Goal: Information Seeking & Learning: Find contact information

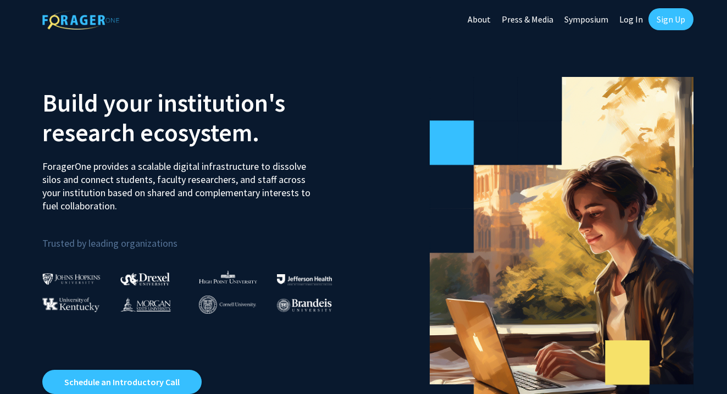
click at [629, 21] on link "Log In" at bounding box center [631, 19] width 35 height 38
select select
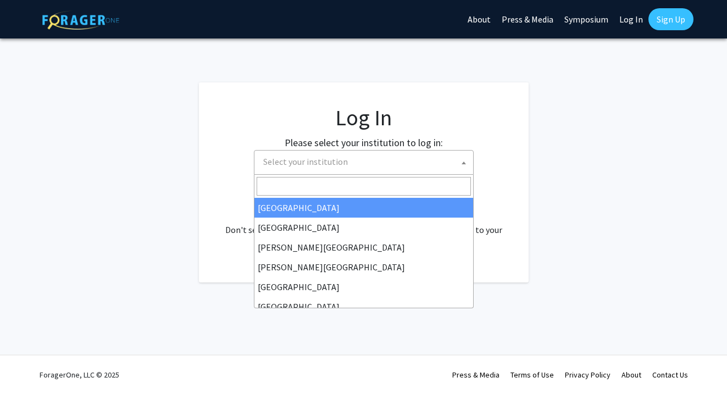
click at [413, 166] on span "Select your institution" at bounding box center [366, 162] width 214 height 23
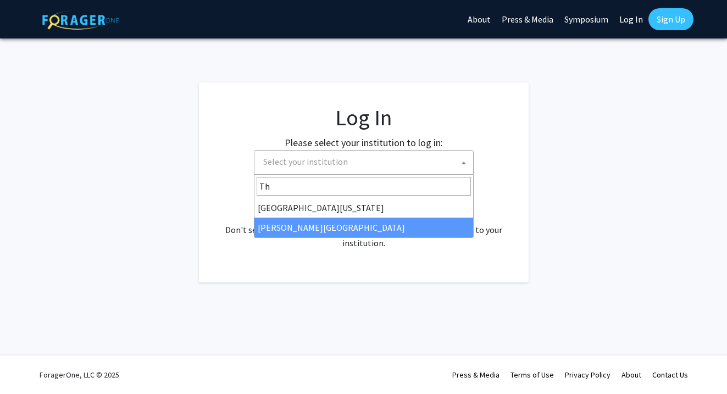
type input "Th"
select select "24"
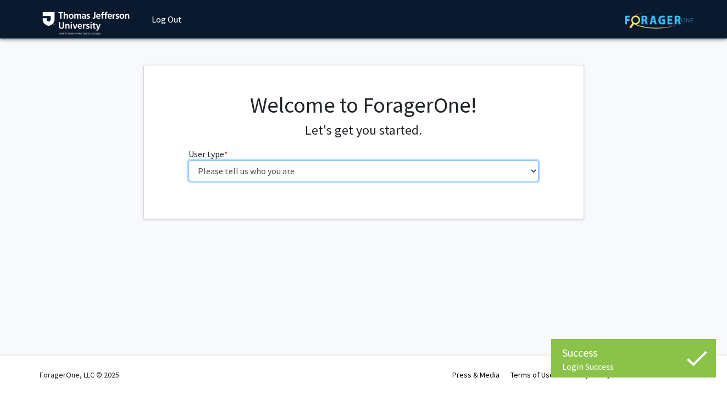
click at [433, 180] on select "Please tell us who you are Undergraduate Student Master's Student Doctoral Cand…" at bounding box center [363, 170] width 350 height 21
select select "3: doc"
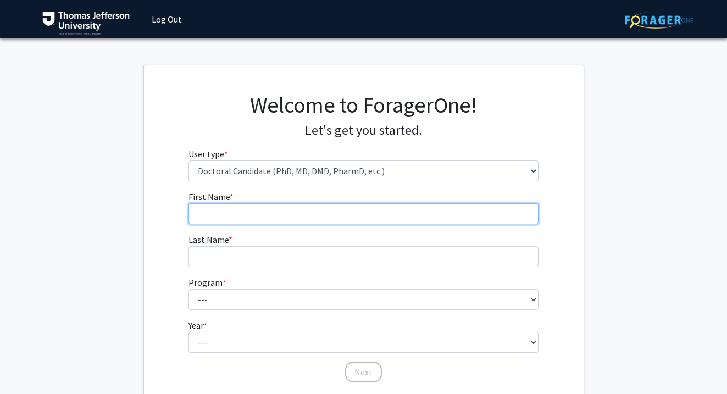
click at [391, 210] on input "First Name * required" at bounding box center [363, 213] width 350 height 21
type input "Samantha"
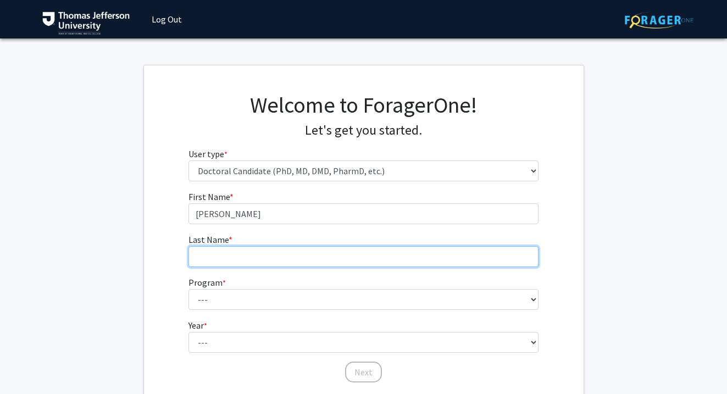
click at [320, 255] on input "Last Name * required" at bounding box center [363, 256] width 350 height 21
type input "Sordi"
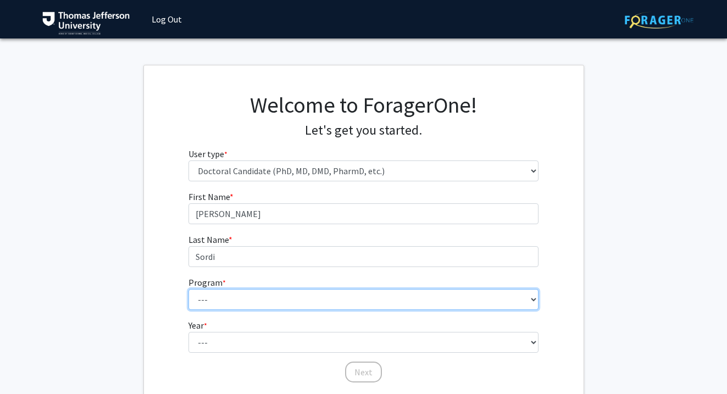
click at [296, 302] on select "--- Accelerated 3+3 BS in Health Sciences/Doctor of Occupational Therapy Accele…" at bounding box center [363, 299] width 350 height 21
select select "35: 815"
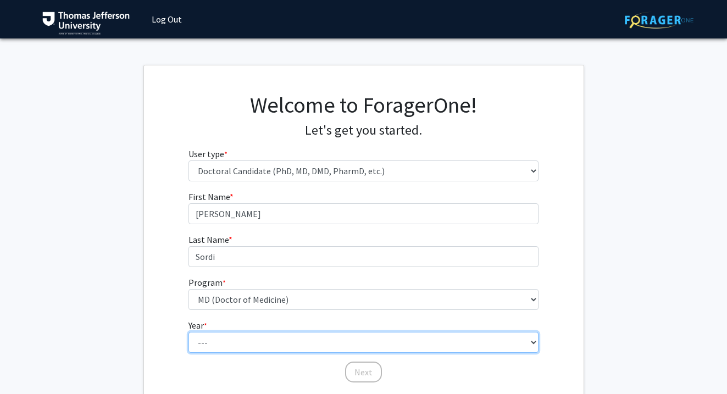
click at [268, 346] on select "--- First Year Second Year Third Year Fourth Year Fifth Year Sixth Year Seventh…" at bounding box center [363, 342] width 350 height 21
select select "1: first_year"
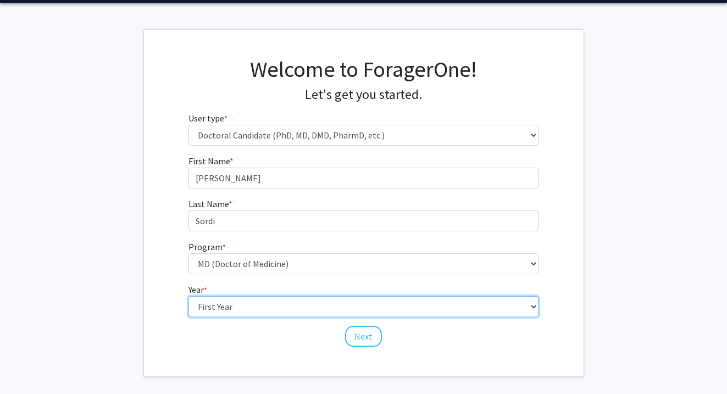
scroll to position [41, 0]
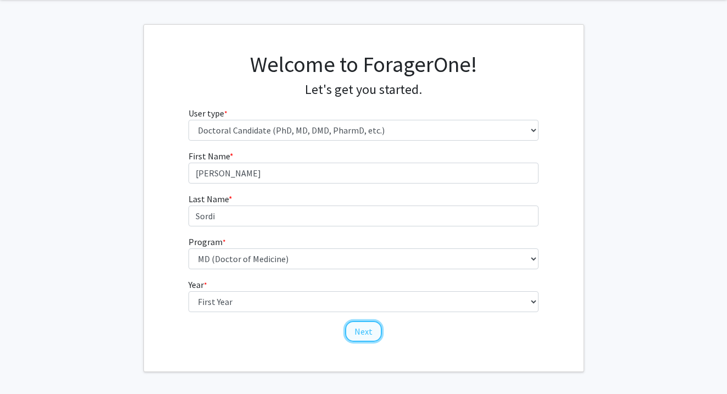
click at [364, 330] on button "Next" at bounding box center [363, 331] width 37 height 21
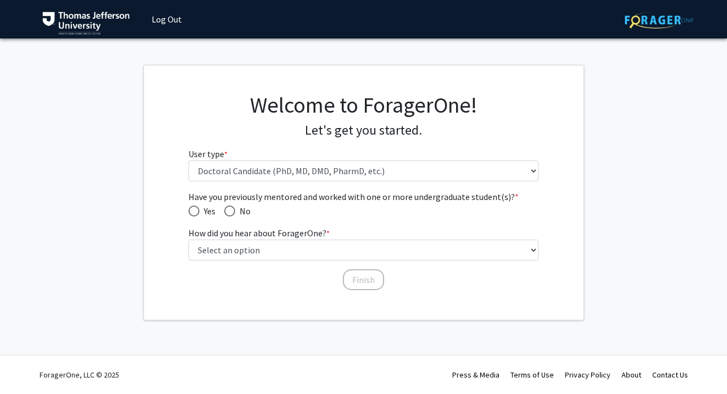
scroll to position [0, 0]
click at [231, 208] on span "Have you previously mentored and worked with one or more undergraduate student(…" at bounding box center [229, 210] width 11 height 11
click at [231, 208] on input "No" at bounding box center [229, 210] width 11 height 11
radio input "true"
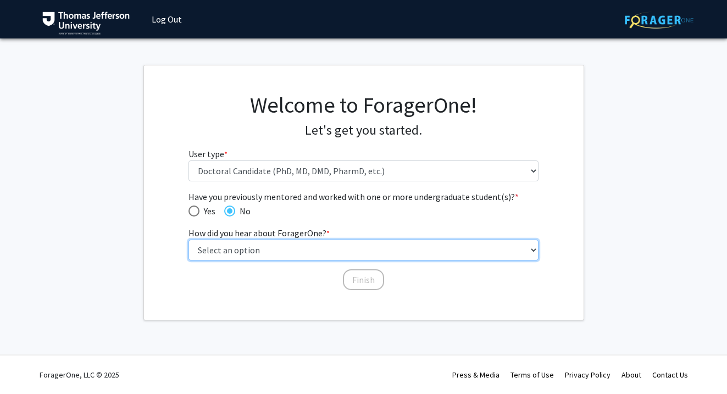
click at [229, 248] on select "Select an option Peer/student recommendation Faculty/staff recommendation Unive…" at bounding box center [363, 250] width 350 height 21
select select "2: faculty_recommendation"
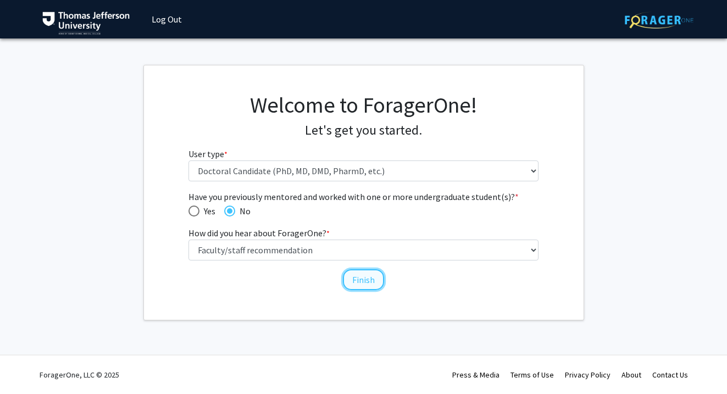
click at [369, 280] on button "Finish" at bounding box center [363, 279] width 41 height 21
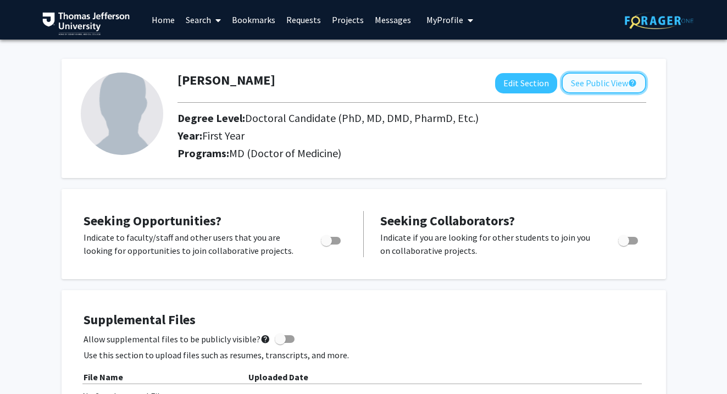
click at [597, 82] on button "See Public View help" at bounding box center [604, 83] width 85 height 21
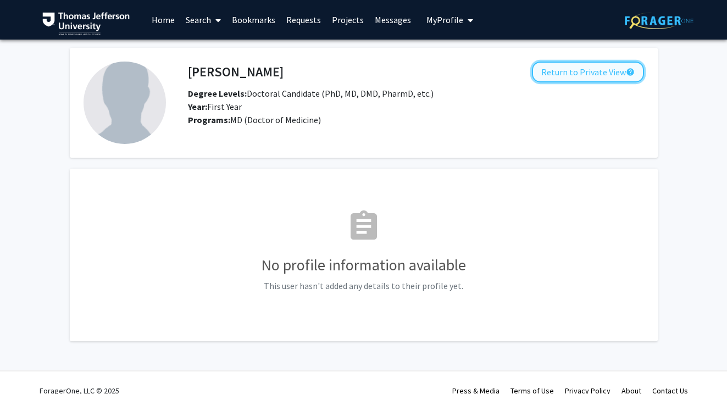
click at [596, 76] on button "Return to Private View help" at bounding box center [588, 72] width 112 height 21
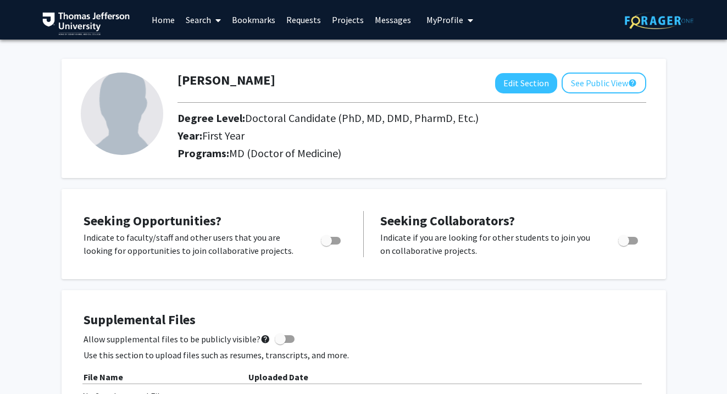
click at [154, 18] on link "Home" at bounding box center [163, 20] width 34 height 38
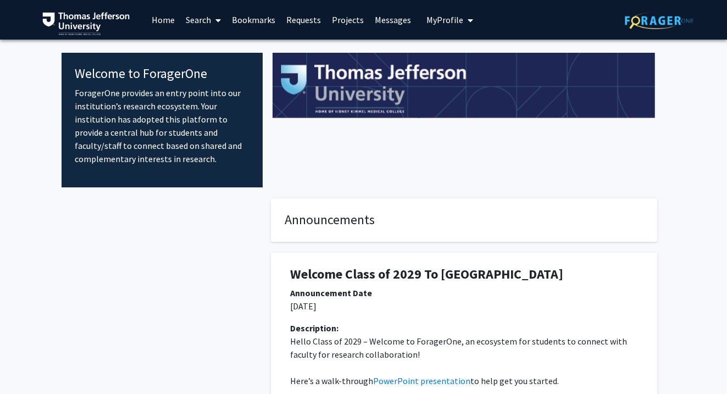
click at [203, 27] on link "Search" at bounding box center [203, 20] width 46 height 38
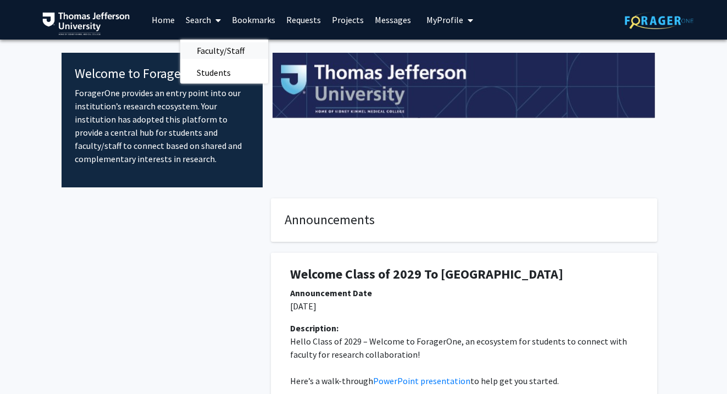
click at [209, 53] on span "Faculty/Staff" at bounding box center [220, 51] width 81 height 22
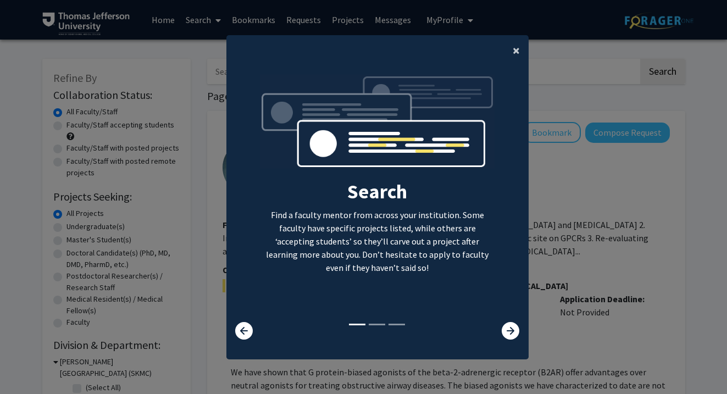
click at [509, 51] on button "×" at bounding box center [516, 50] width 25 height 31
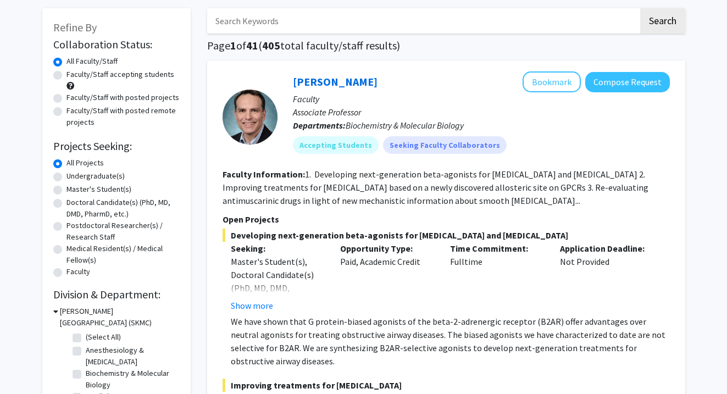
scroll to position [50, 0]
click at [66, 77] on label "Faculty/Staff accepting students" at bounding box center [120, 75] width 108 height 12
click at [66, 76] on input "Faculty/Staff accepting students" at bounding box center [69, 72] width 7 height 7
radio input "true"
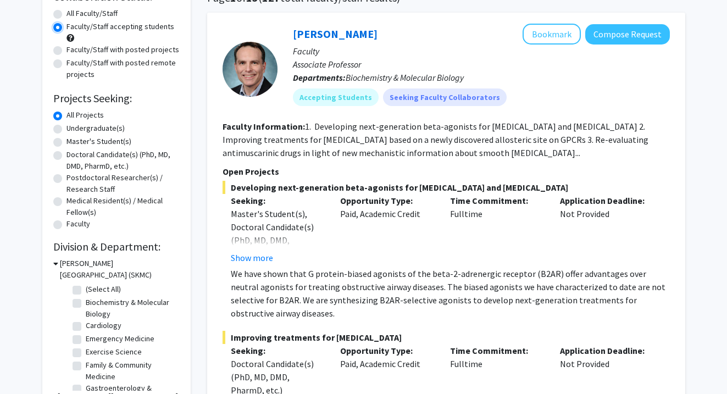
scroll to position [100, 0]
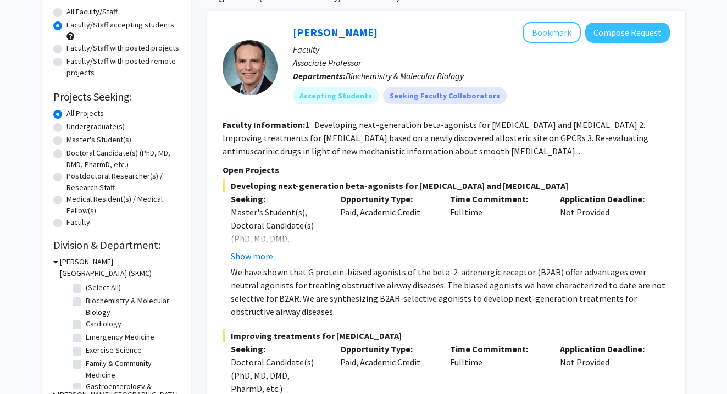
click at [66, 154] on label "Doctoral Candidate(s) (PhD, MD, DMD, PharmD, etc.)" at bounding box center [122, 158] width 113 height 23
click at [66, 154] on input "Doctoral Candidate(s) (PhD, MD, DMD, PharmD, etc.)" at bounding box center [69, 150] width 7 height 7
radio input "true"
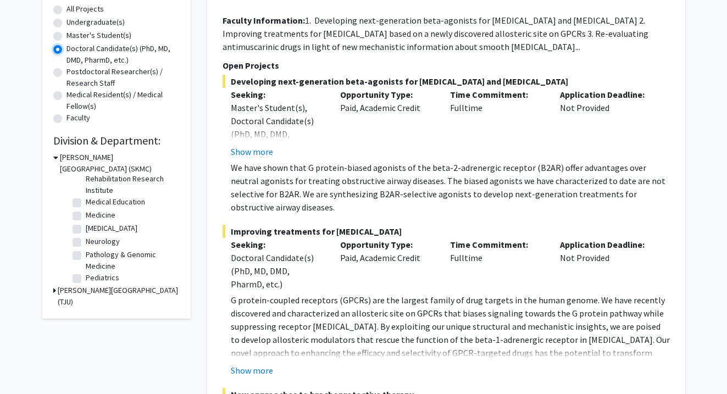
scroll to position [118, 0]
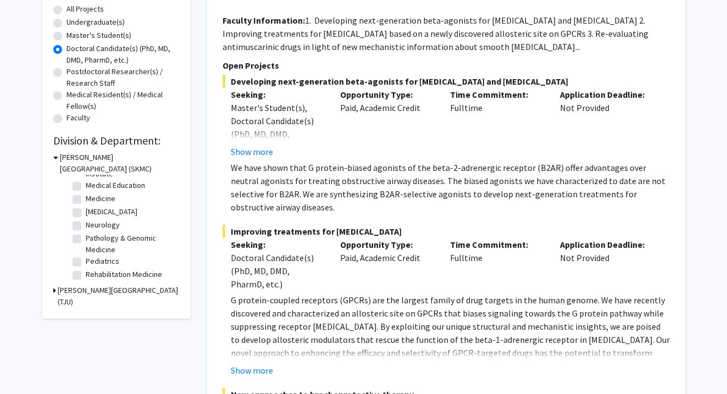
click at [55, 160] on icon at bounding box center [55, 158] width 5 height 12
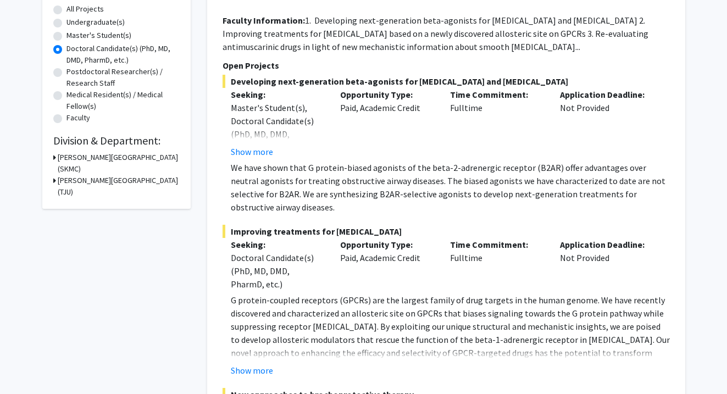
click at [54, 181] on icon at bounding box center [54, 181] width 3 height 12
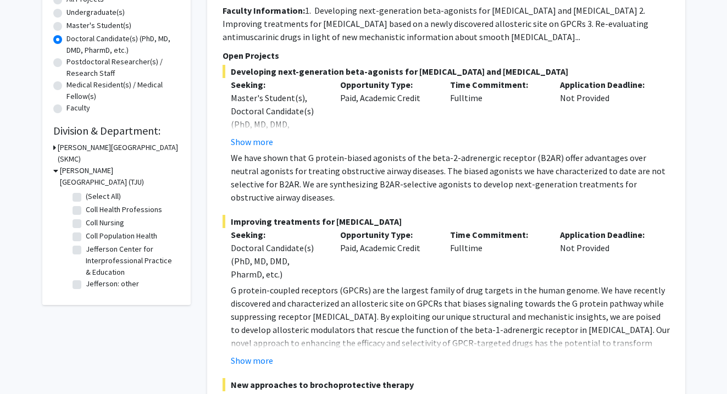
scroll to position [212, 0]
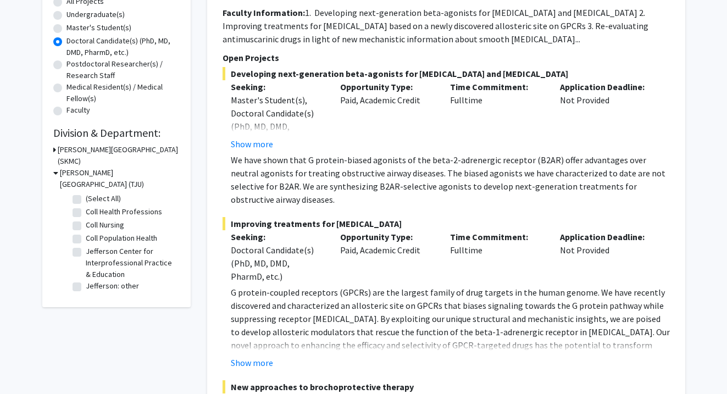
click at [54, 176] on icon at bounding box center [55, 173] width 5 height 12
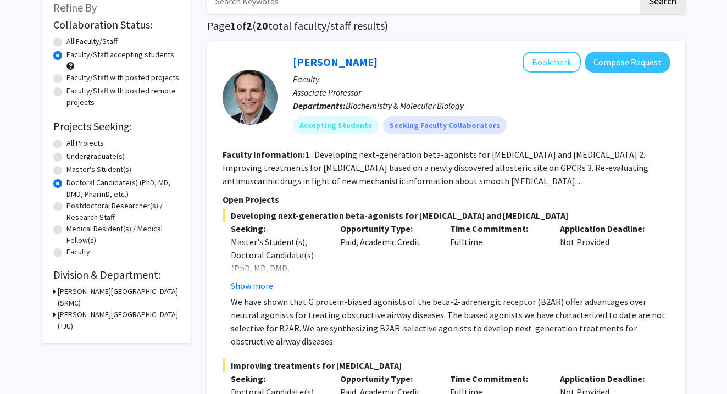
scroll to position [0, 0]
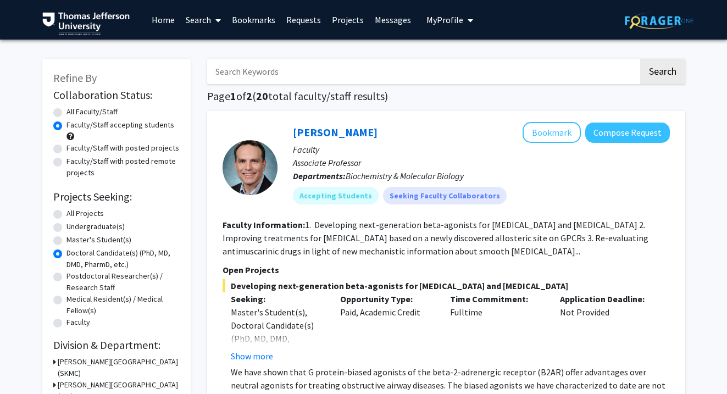
click at [345, 76] on input "Search Keywords" at bounding box center [422, 71] width 431 height 25
click at [410, 74] on input "Search Keywords" at bounding box center [422, 71] width 431 height 25
type input "opthalmology"
click at [640, 59] on button "Search" at bounding box center [662, 71] width 45 height 25
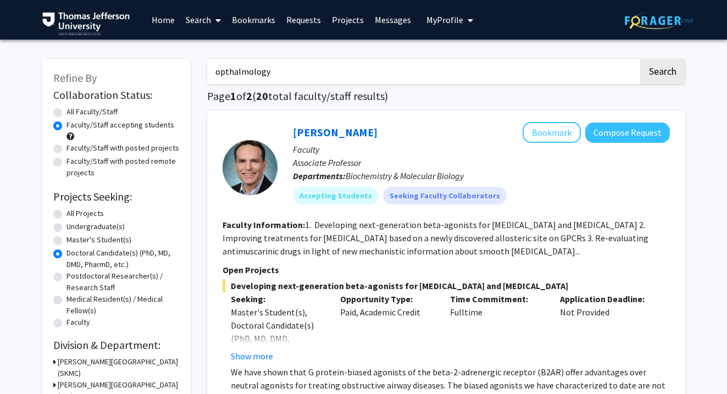
radio input "true"
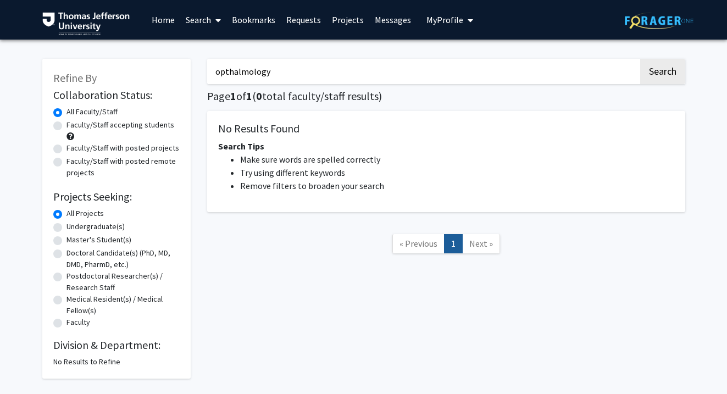
drag, startPoint x: 300, startPoint y: 66, endPoint x: 203, endPoint y: 67, distance: 96.7
click at [203, 67] on div "opthalmology Search Page 1 of 1 ( 0 total faculty/staff results) No Results Fou…" at bounding box center [446, 213] width 494 height 331
click at [640, 59] on button "Search" at bounding box center [662, 71] width 45 height 25
click at [284, 75] on input "eyes" at bounding box center [422, 71] width 431 height 25
type input "eye"
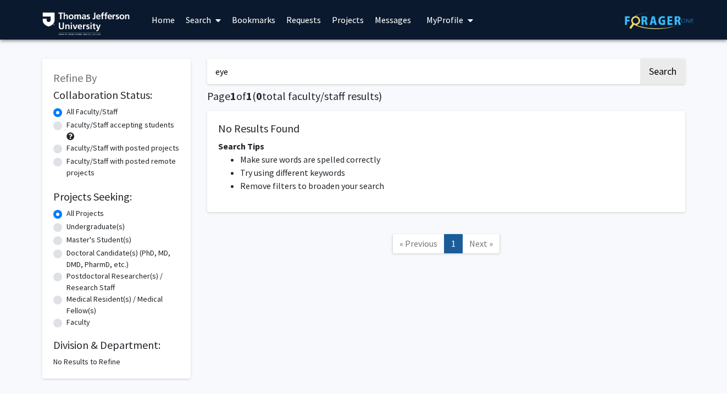
click at [640, 59] on button "Search" at bounding box center [662, 71] width 45 height 25
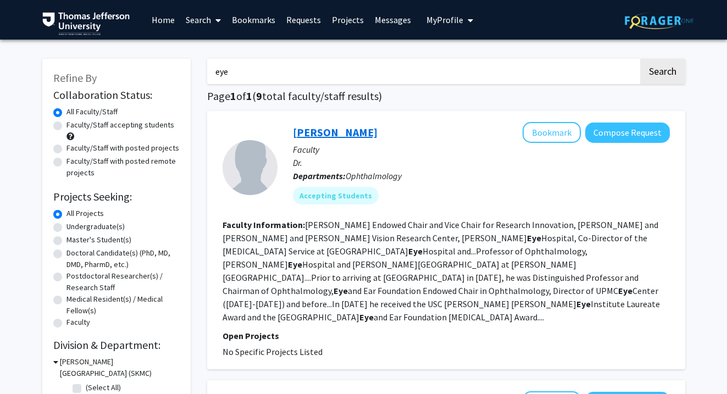
click at [336, 132] on link "Joel Schuman" at bounding box center [335, 132] width 85 height 14
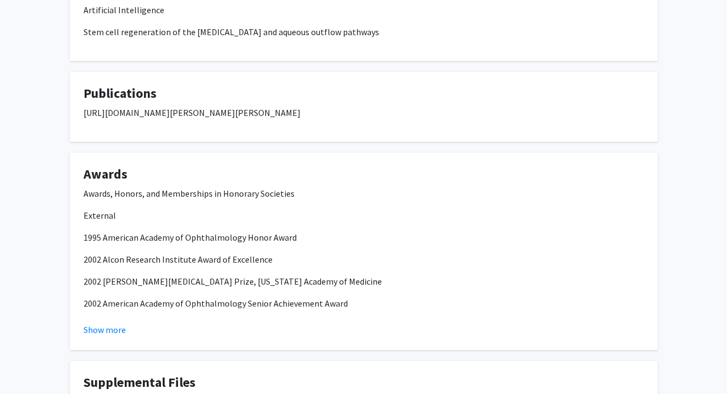
scroll to position [645, 0]
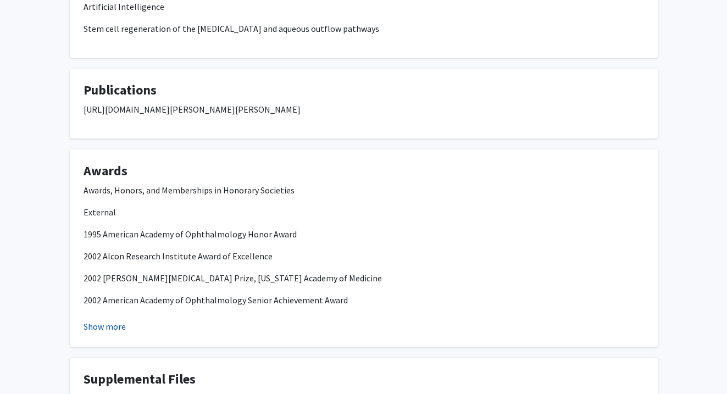
click at [111, 329] on button "Show more" at bounding box center [105, 326] width 42 height 13
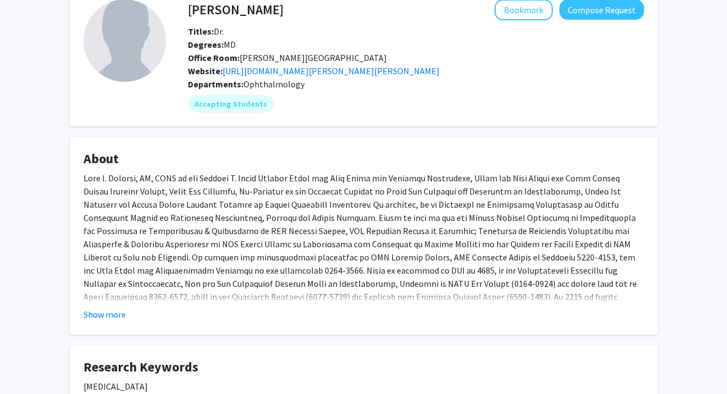
scroll to position [154, 0]
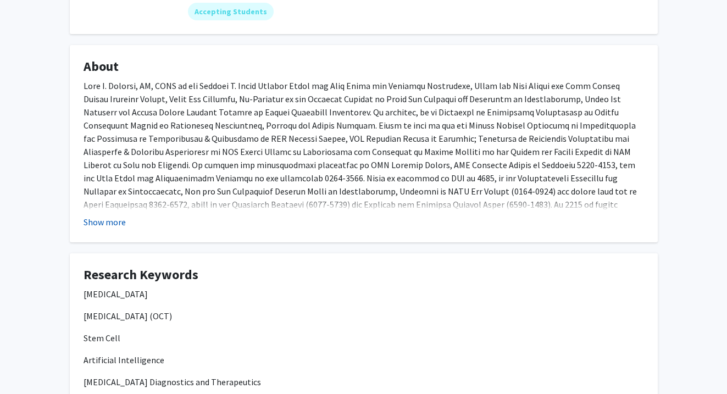
click at [121, 224] on button "Show more" at bounding box center [105, 221] width 42 height 13
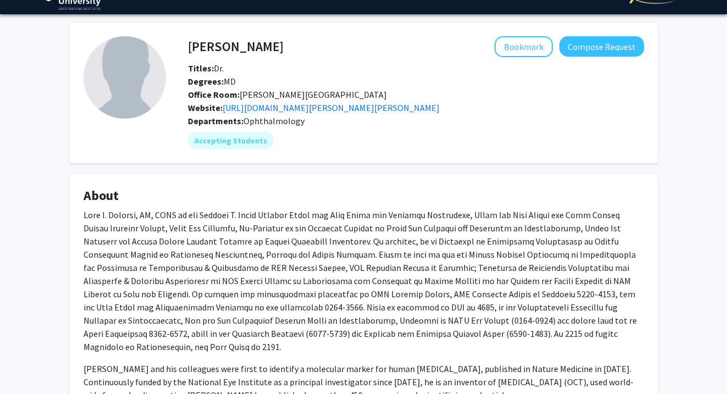
scroll to position [0, 0]
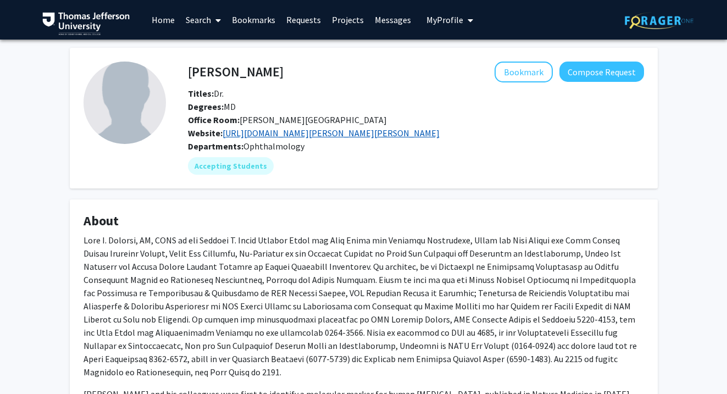
click at [245, 131] on link "https://www.willseye.org/doctor/joel-s-schuman-md/" at bounding box center [331, 132] width 217 height 11
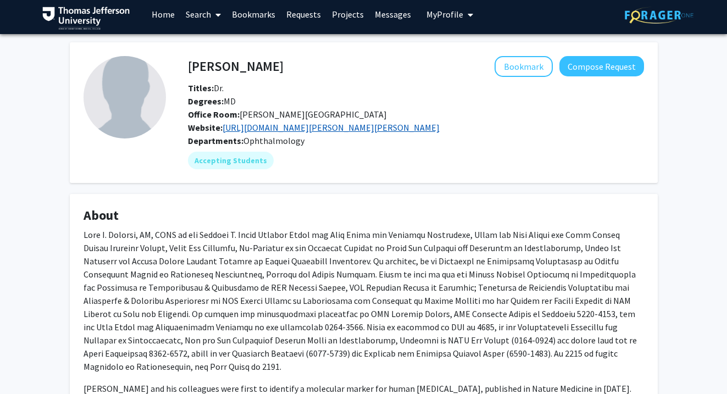
scroll to position [7, 0]
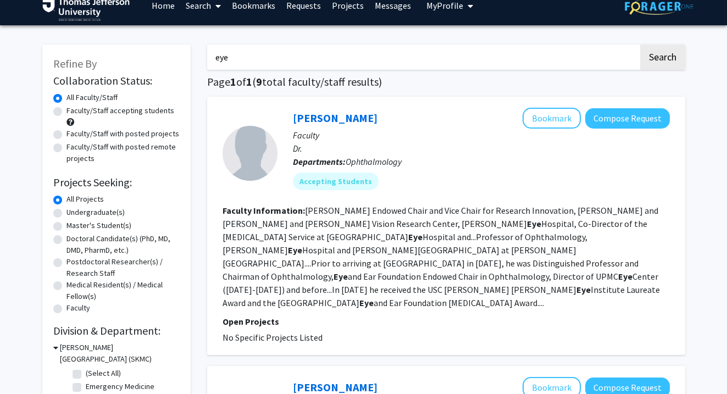
scroll to position [17, 0]
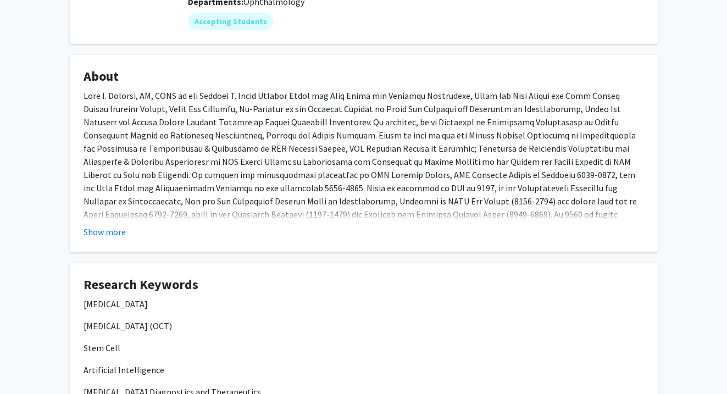
scroll to position [136, 0]
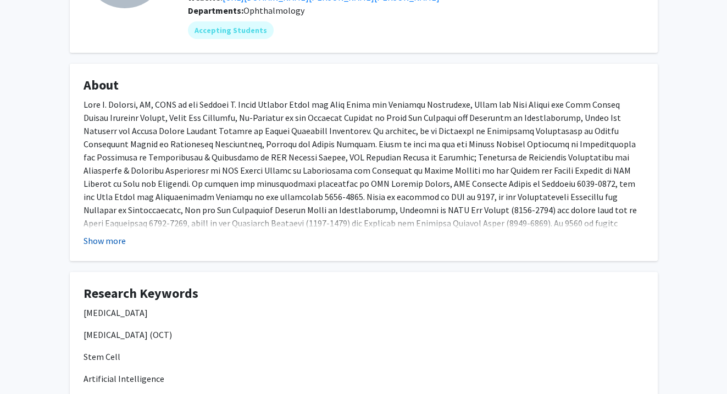
click at [116, 241] on button "Show more" at bounding box center [105, 240] width 42 height 13
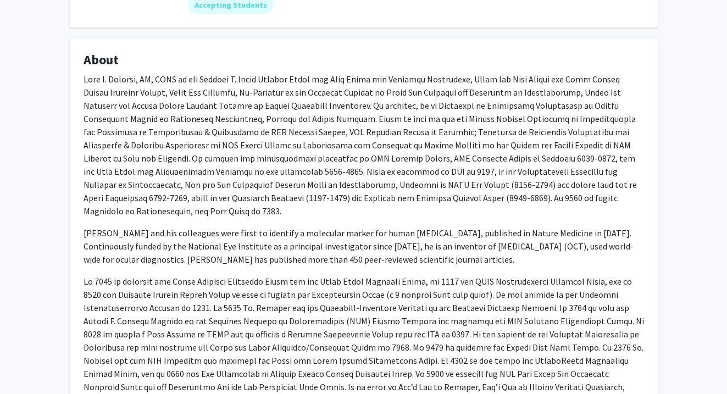
scroll to position [162, 0]
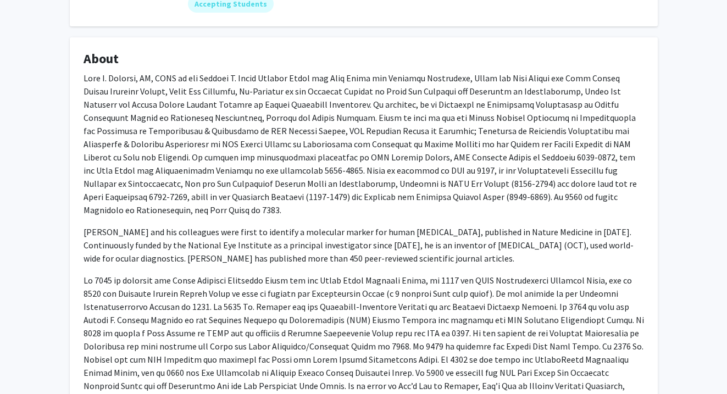
drag, startPoint x: 84, startPoint y: 218, endPoint x: 535, endPoint y: 207, distance: 451.8
click at [535, 207] on div "Dr. Schuman and his colleagues were first to identify a molecular marker for hu…" at bounding box center [364, 249] width 560 height 356
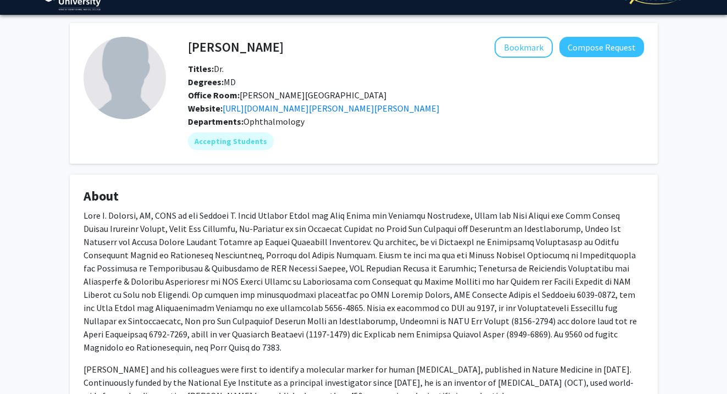
scroll to position [0, 0]
